Goal: Task Accomplishment & Management: Complete application form

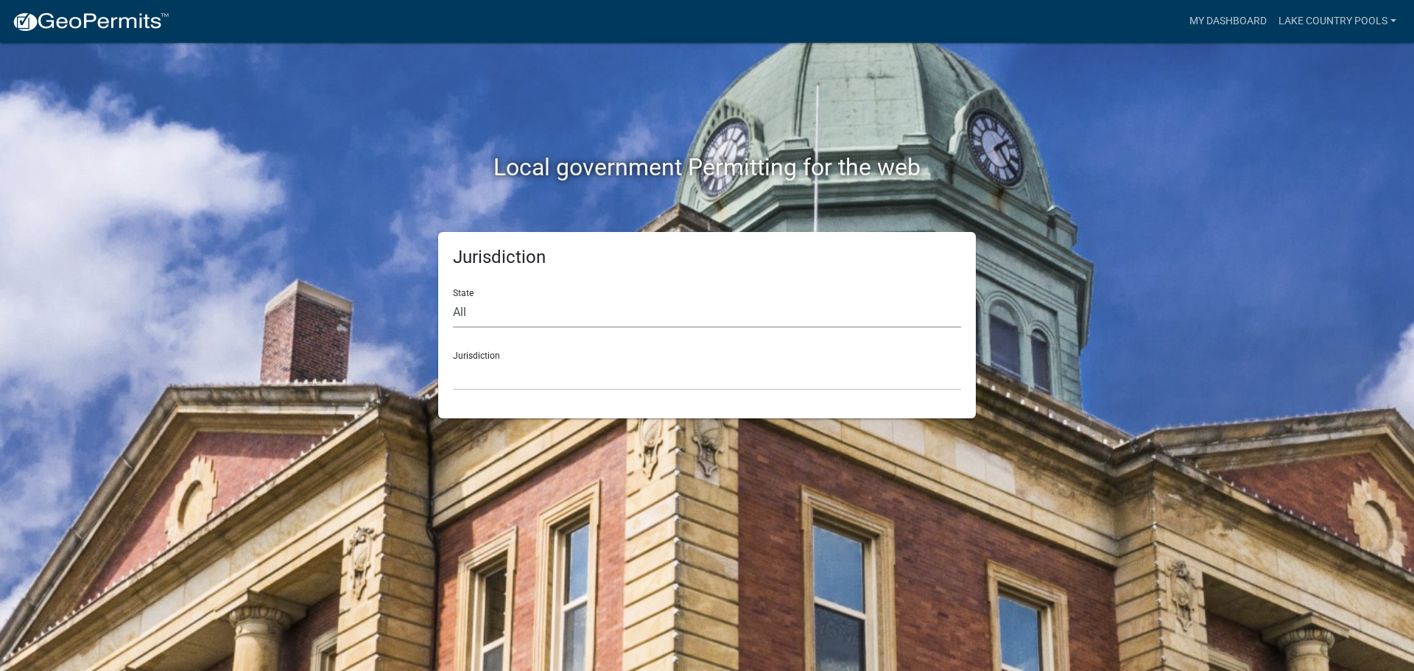
click at [476, 315] on select "All [US_STATE] [US_STATE] [US_STATE] [US_STATE] [US_STATE] [US_STATE] [US_STATE…" at bounding box center [707, 313] width 508 height 30
select select "[US_STATE]"
click at [453, 298] on select "All [US_STATE] [US_STATE] [US_STATE] [US_STATE] [US_STATE] [US_STATE] [US_STATE…" at bounding box center [707, 313] width 508 height 30
click at [475, 379] on select "[GEOGRAPHIC_DATA], [US_STATE][PERSON_NAME][GEOGRAPHIC_DATA], [US_STATE][PERSON_…" at bounding box center [707, 375] width 508 height 30
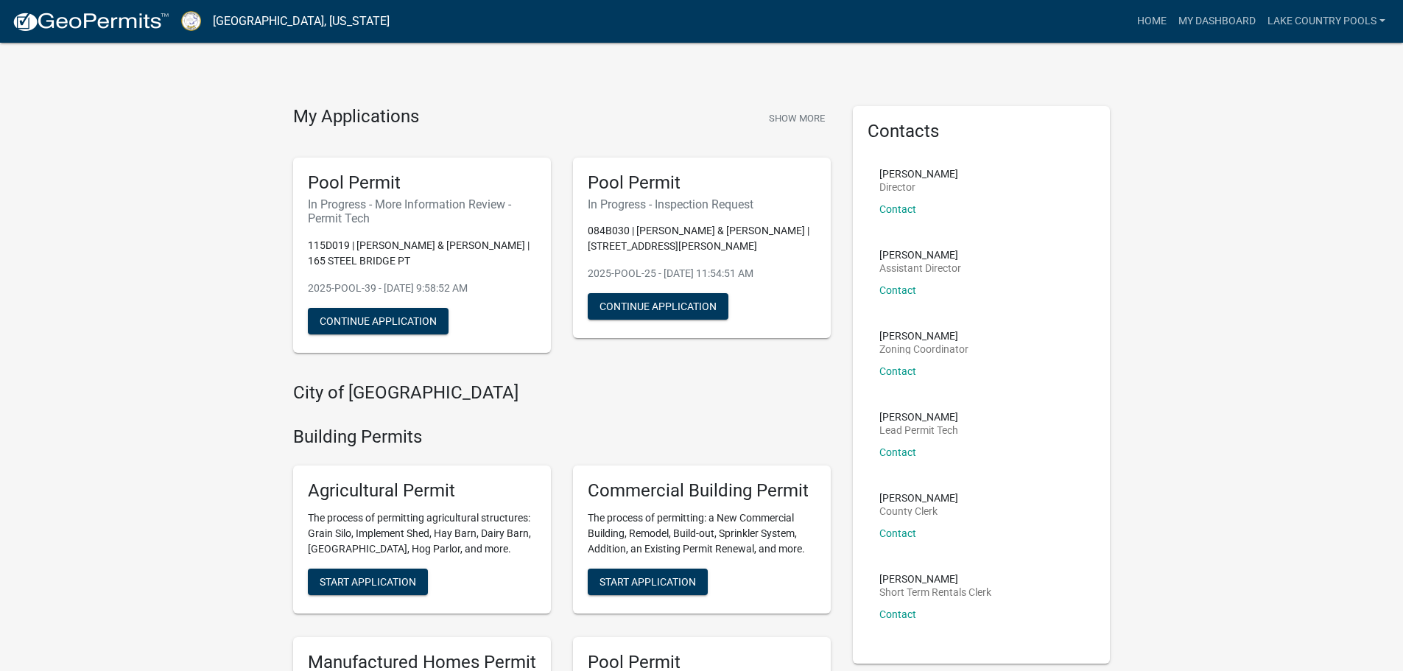
drag, startPoint x: 411, startPoint y: 219, endPoint x: 403, endPoint y: 214, distance: 9.6
click at [407, 216] on h6 "In Progress - More Information Review - Permit Tech" at bounding box center [422, 211] width 228 height 28
drag, startPoint x: 362, startPoint y: 195, endPoint x: 336, endPoint y: 184, distance: 28.7
click at [359, 195] on div "Pool Permit In Progress - More Information Review - Permit Tech 115D019 | [PERS…" at bounding box center [422, 255] width 258 height 195
click at [336, 184] on h5 "Pool Permit" at bounding box center [422, 182] width 228 height 21
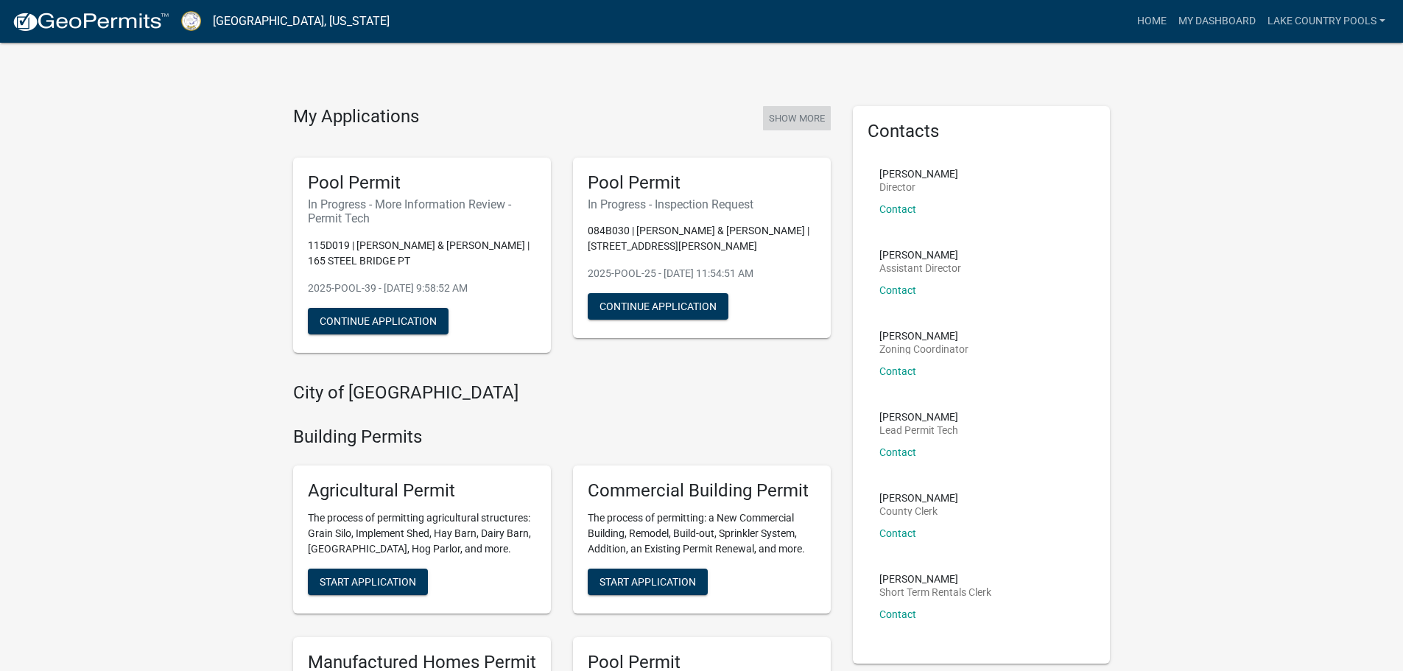
click at [785, 111] on button "Show More" at bounding box center [797, 118] width 68 height 24
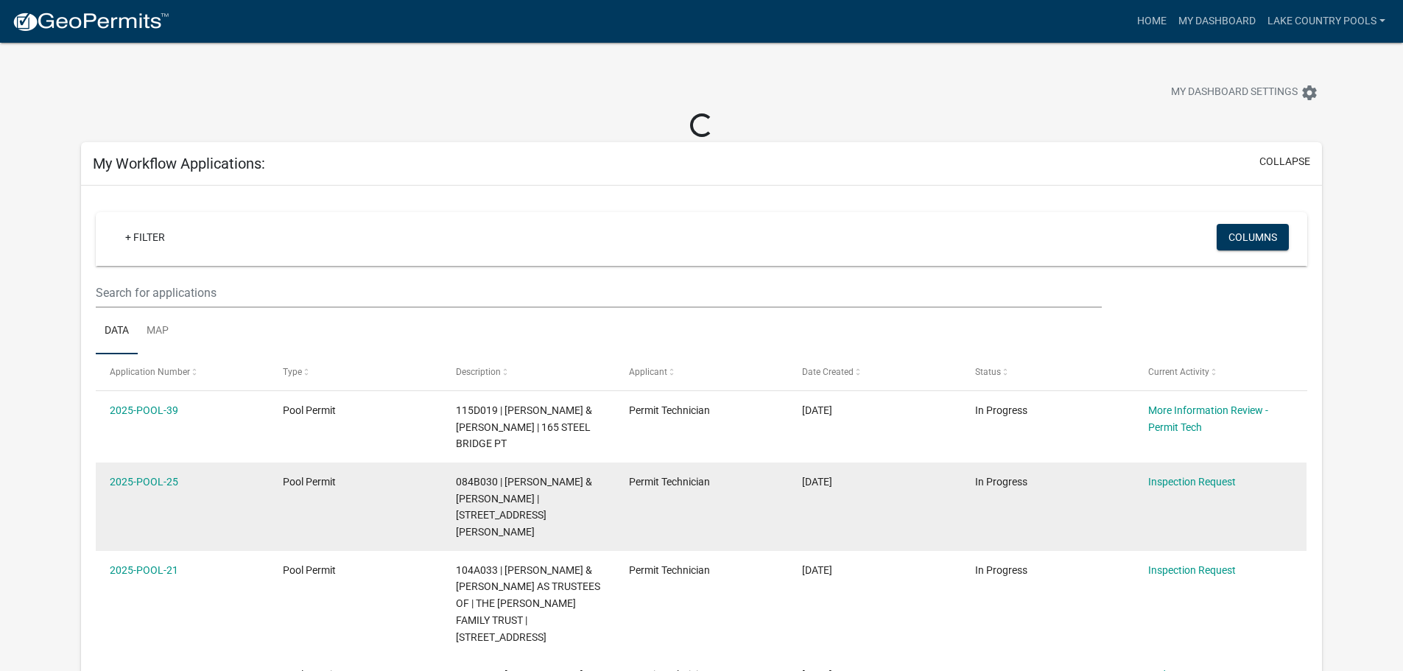
scroll to position [147, 0]
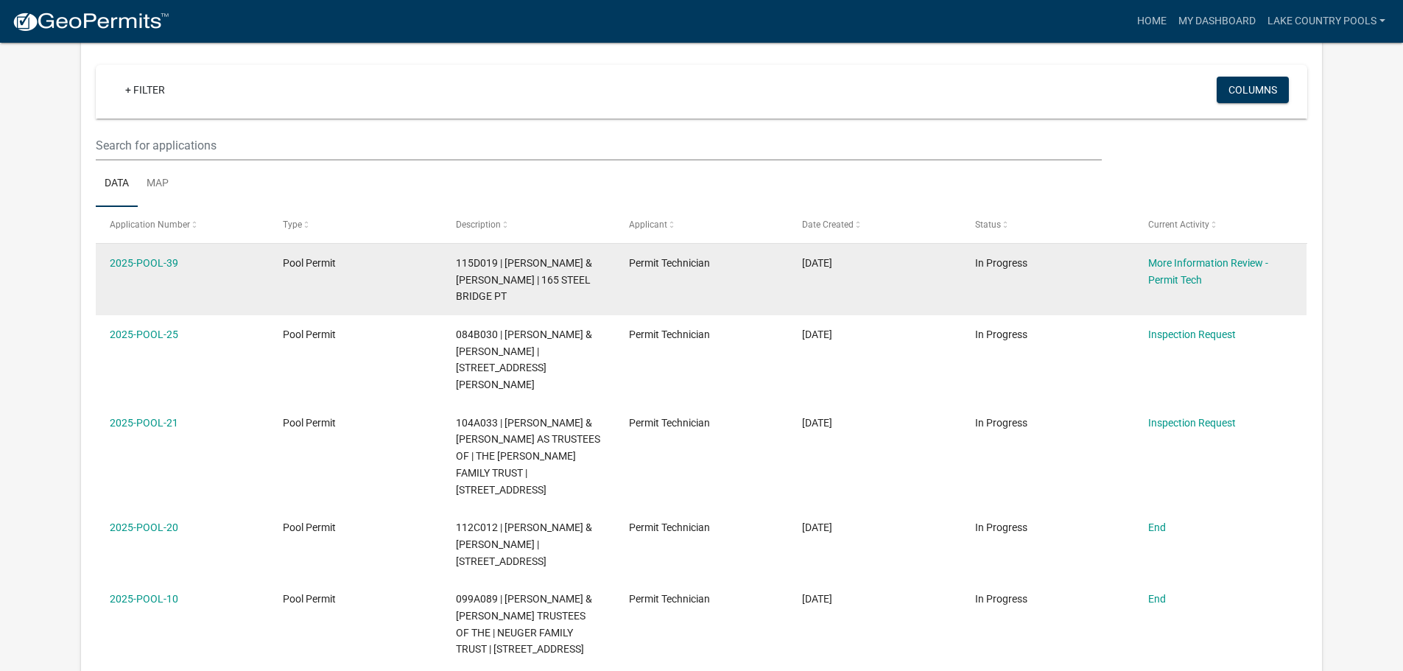
drag, startPoint x: 528, startPoint y: 273, endPoint x: 399, endPoint y: 273, distance: 129.7
click at [479, 273] on span "115D019 | [PERSON_NAME] & [PERSON_NAME] | 165 STEEL BRIDGE PT" at bounding box center [524, 280] width 136 height 46
click at [143, 255] on div "2025-POOL-39" at bounding box center [182, 263] width 144 height 17
click at [150, 262] on link "2025-POOL-39" at bounding box center [144, 263] width 69 height 12
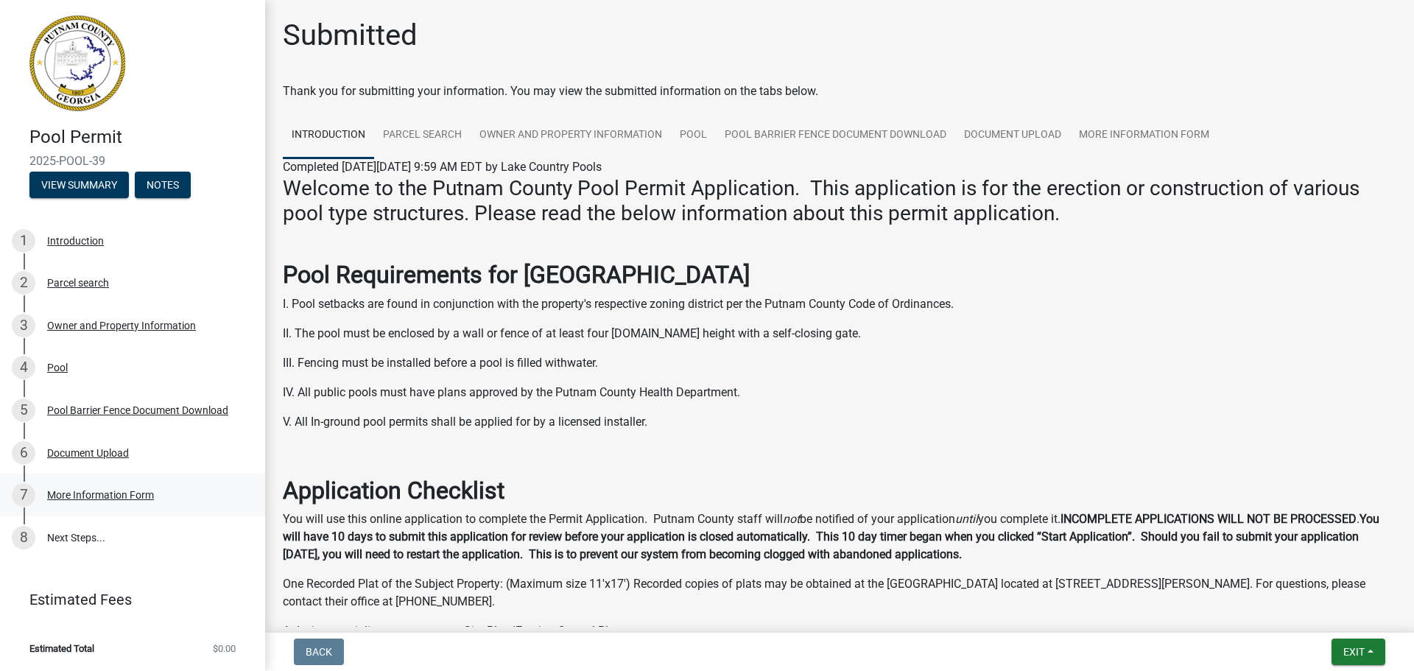
click at [120, 503] on div "7 More Information Form" at bounding box center [127, 495] width 230 height 24
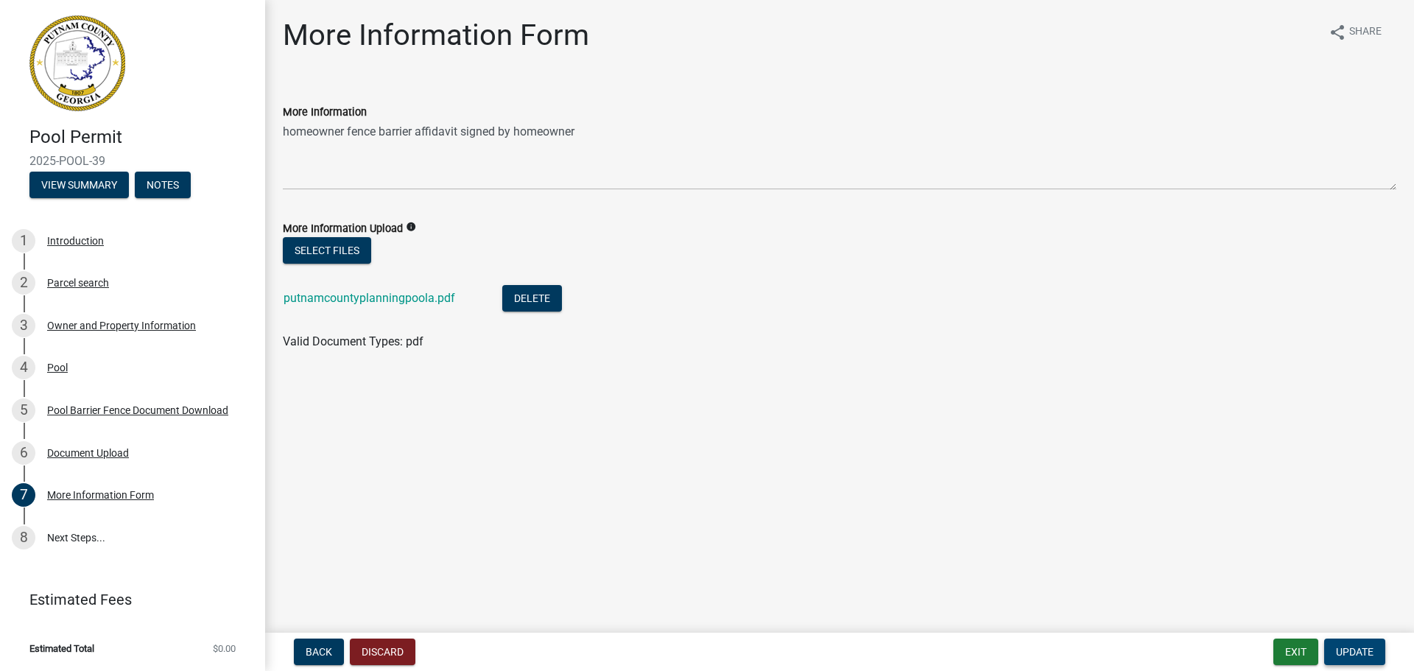
drag, startPoint x: 1359, startPoint y: 649, endPoint x: 968, endPoint y: 452, distance: 438.2
click at [969, 452] on wm-app "Pool Permit 2025-POOL-39 View Summary Notes 1 Introduction 2 Parcel search 3 Ow…" at bounding box center [707, 335] width 1414 height 671
click at [61, 536] on link "8 Next Steps..." at bounding box center [132, 537] width 265 height 43
click at [1353, 653] on span "Update" at bounding box center [1355, 652] width 38 height 12
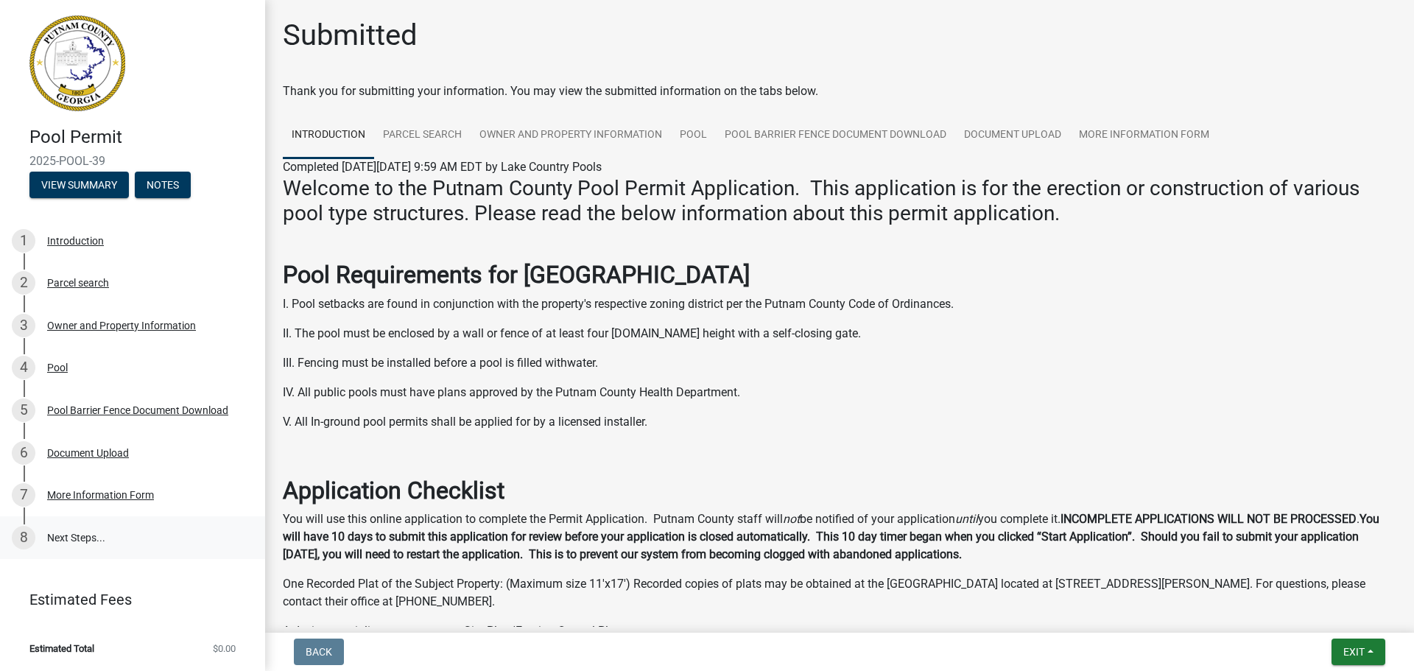
click at [88, 542] on link "8 Next Steps..." at bounding box center [132, 537] width 265 height 43
click at [1362, 653] on span "Exit" at bounding box center [1354, 652] width 21 height 12
click at [1333, 614] on button "Save & Exit" at bounding box center [1327, 613] width 118 height 35
